Goal: Complete application form: Complete application form

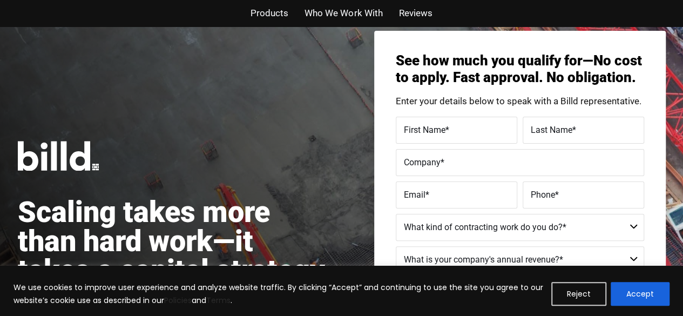
scroll to position [30, 0]
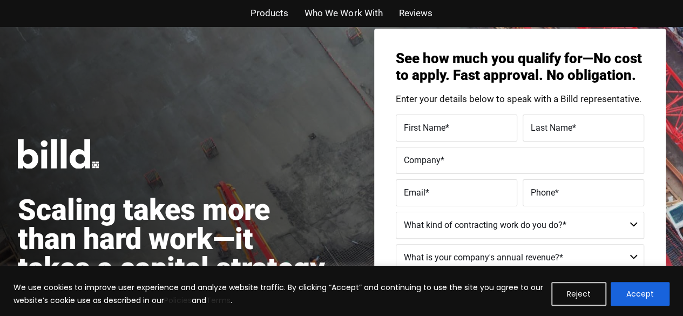
click at [475, 135] on label "First Name *" at bounding box center [456, 128] width 105 height 16
click at [475, 135] on input "First Name *" at bounding box center [456, 127] width 121 height 27
type input "TONI"
click at [602, 126] on label "Last Name *" at bounding box center [582, 128] width 105 height 16
click at [602, 126] on input "Last Name *" at bounding box center [582, 127] width 121 height 27
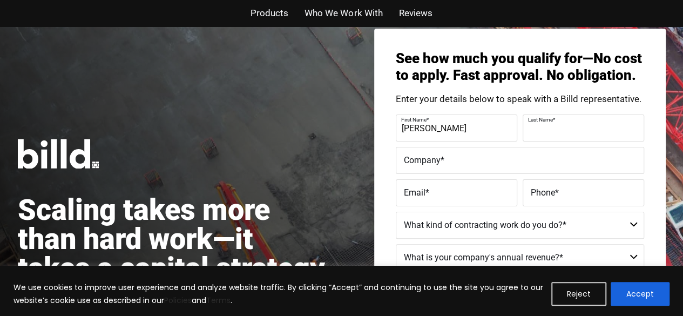
click at [598, 139] on input "Last Name *" at bounding box center [582, 127] width 121 height 27
type input "SCARANGELLO"
click at [443, 169] on input "Company *" at bounding box center [520, 160] width 248 height 27
type input "SECTION - 8 MIL-SPEC GEAR"
click at [425, 190] on span "*" at bounding box center [427, 192] width 4 height 10
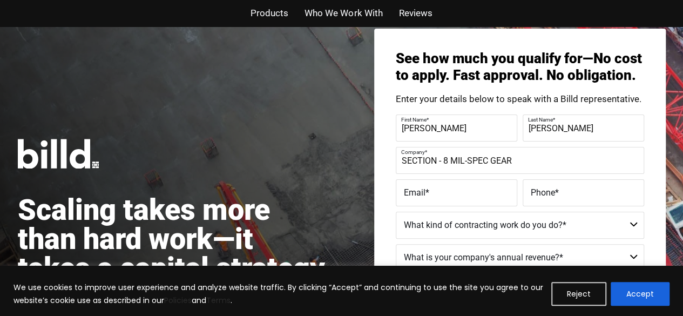
click at [425, 190] on input "Email *" at bounding box center [456, 192] width 121 height 27
click at [438, 185] on label "Email *" at bounding box center [456, 193] width 105 height 16
click at [438, 184] on input "Email *" at bounding box center [456, 192] width 121 height 27
type input "tlbeckner1@gmail.com"
click at [596, 183] on div "Phone *" at bounding box center [582, 192] width 124 height 27
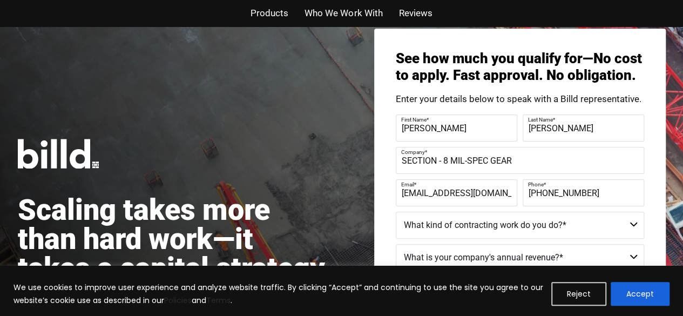
type input "(310) 569-5431"
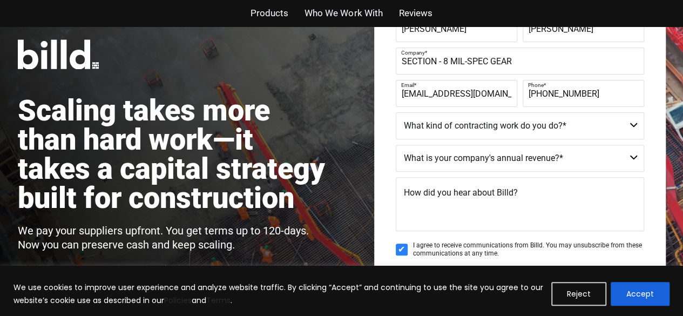
scroll to position [138, 0]
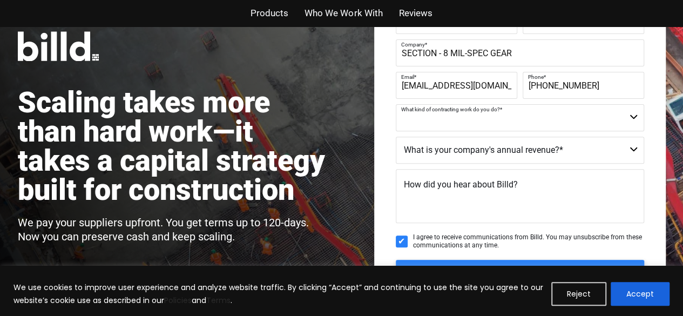
click at [589, 114] on select "Commercial Commercial and Residential Residential Not a Contractor" at bounding box center [520, 117] width 248 height 27
select select "Not a Contractor"
click at [396, 104] on select "Commercial Commercial and Residential Residential Not a Contractor" at bounding box center [520, 117] width 248 height 27
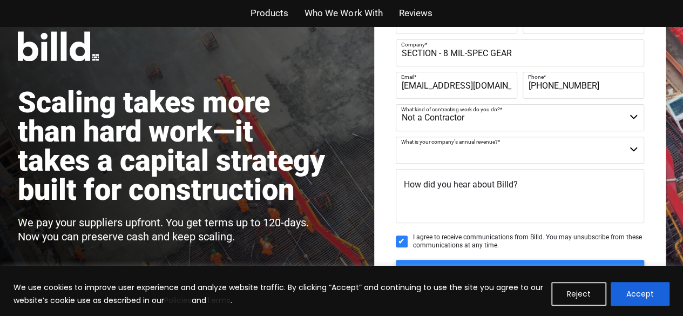
click at [545, 147] on select "$40M + $25M - $40M $8M - $25M $4M - $8M $2M - $4M $1M - $2M Less than $1M" at bounding box center [520, 150] width 248 height 27
select select "$8M - $25M"
click at [396, 137] on select "$40M + $25M - $40M $8M - $25M $4M - $8M $2M - $4M $1M - $2M Less than $1M" at bounding box center [520, 150] width 248 height 27
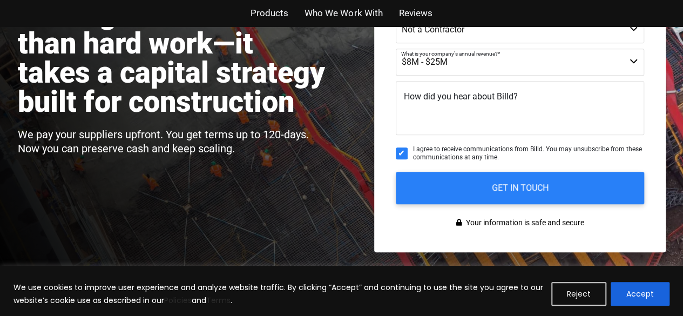
scroll to position [226, 0]
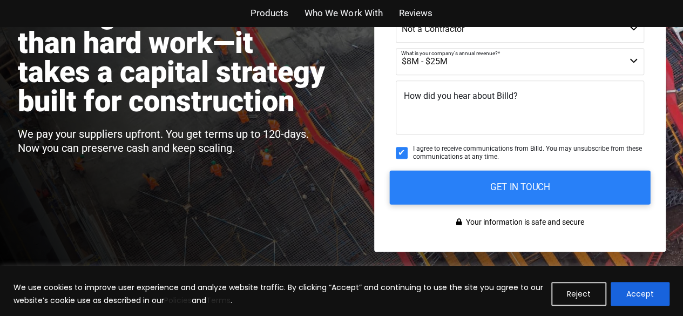
click at [611, 187] on input "GET IN TOUCH" at bounding box center [519, 187] width 261 height 34
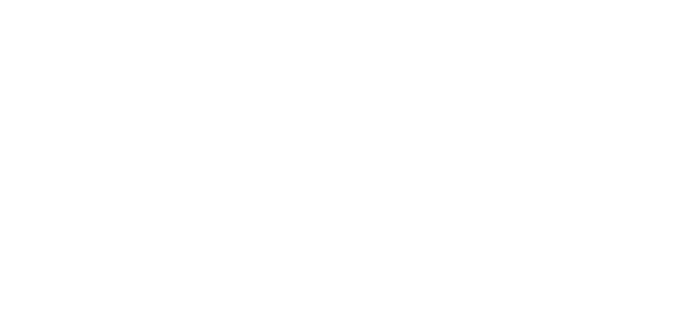
scroll to position [226, 0]
